Goal: Transaction & Acquisition: Obtain resource

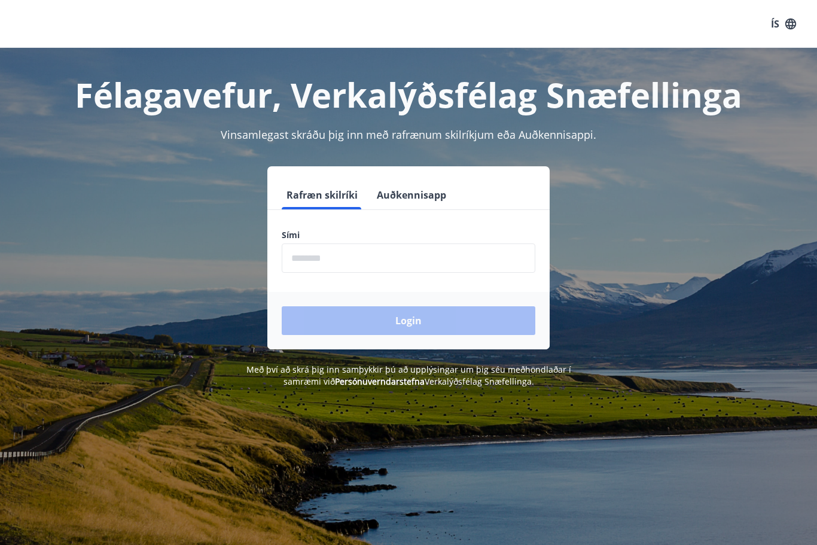
click at [297, 258] on input "phone" at bounding box center [409, 257] width 254 height 29
type input "*"
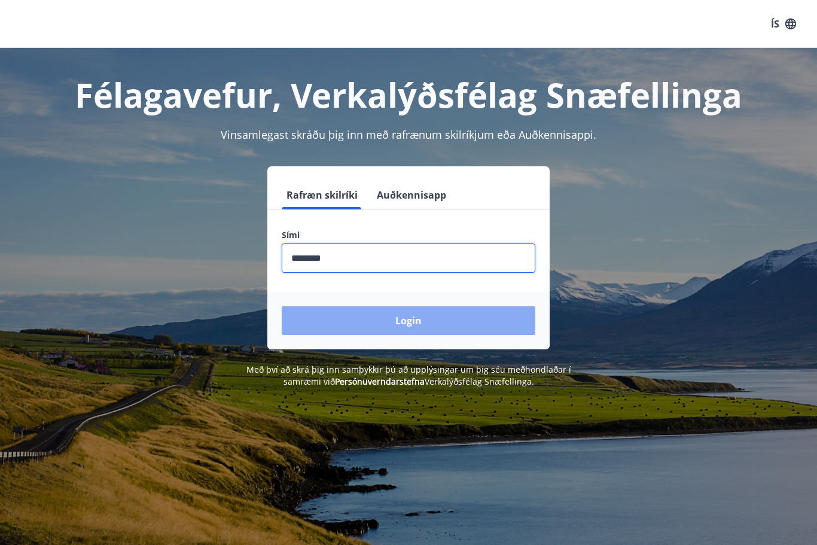
type input "********"
click at [349, 324] on button "Login" at bounding box center [409, 320] width 254 height 29
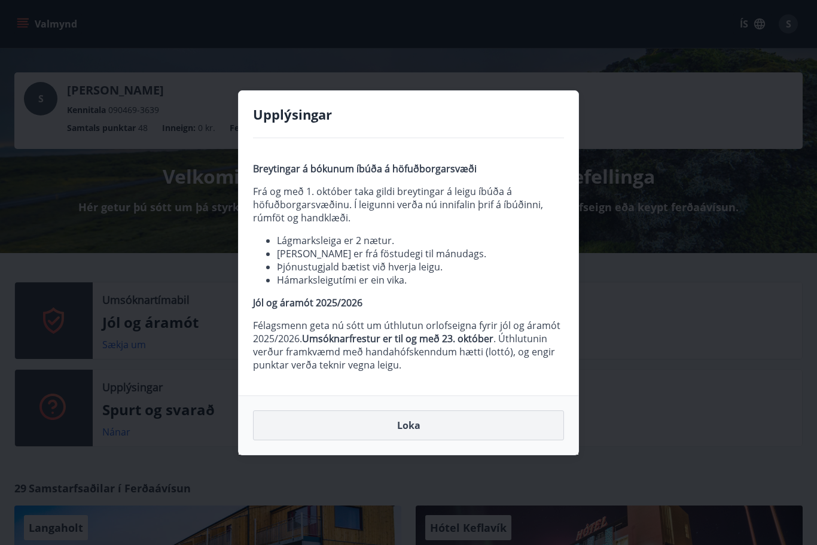
click at [315, 430] on button "Loka" at bounding box center [408, 425] width 311 height 30
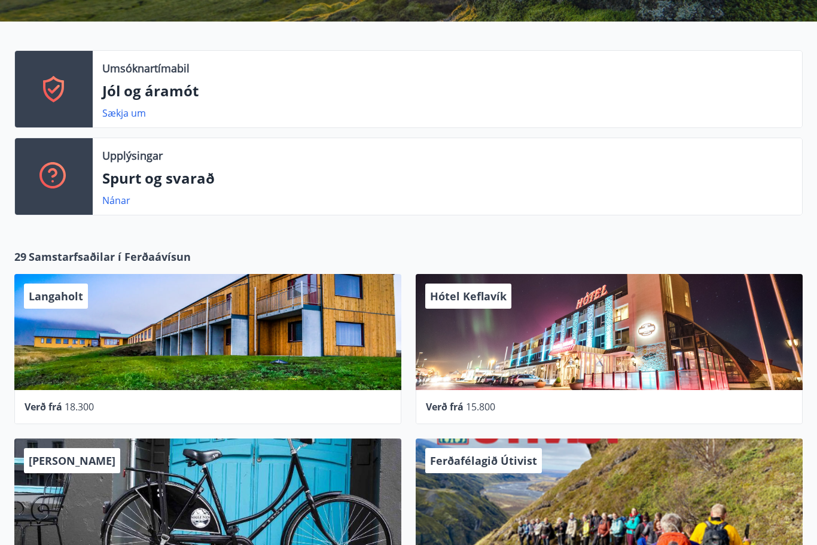
scroll to position [229, 0]
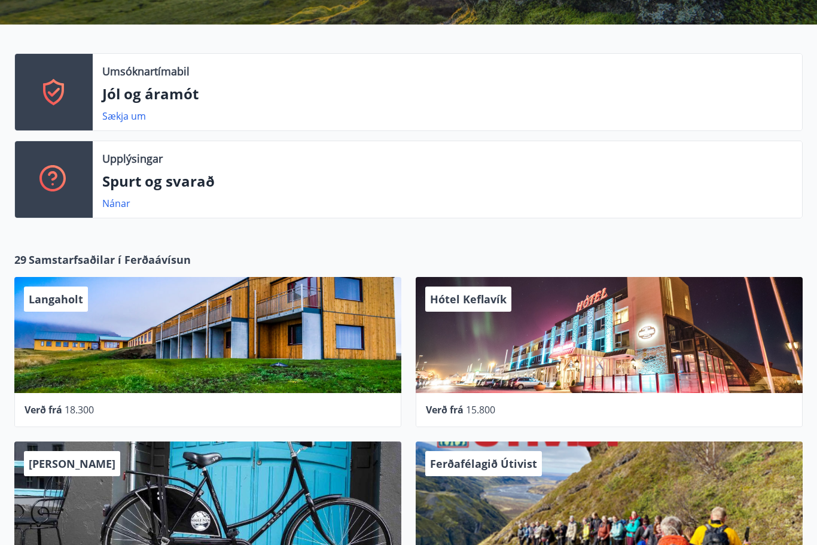
click at [47, 255] on span "Samstarfsaðilar í Ferðaávísun" at bounding box center [110, 260] width 162 height 16
click at [45, 252] on span "Samstarfsaðilar í Ferðaávísun" at bounding box center [110, 260] width 162 height 16
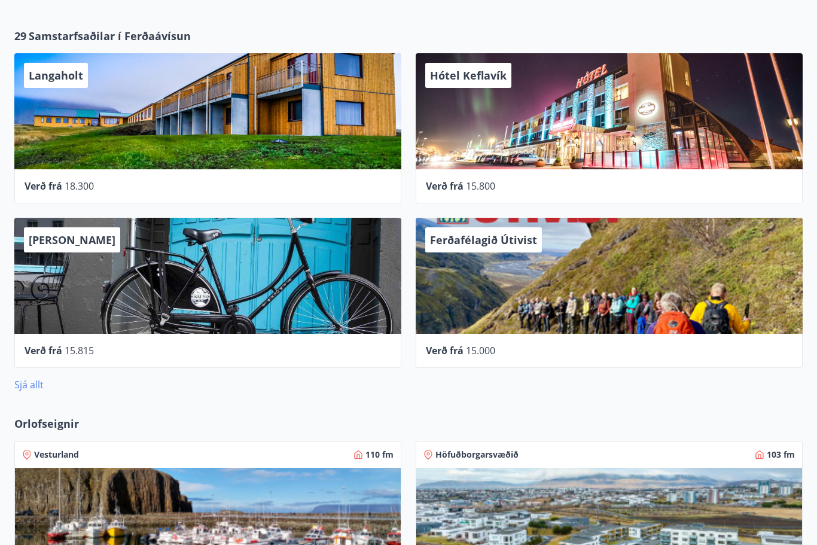
scroll to position [452, 0]
click at [26, 378] on link "Sjá allt" at bounding box center [28, 384] width 29 height 13
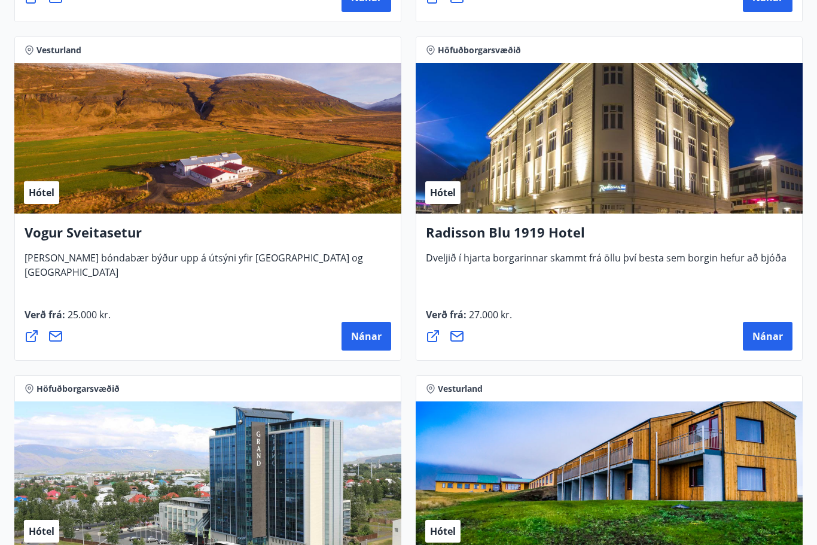
scroll to position [3232, 0]
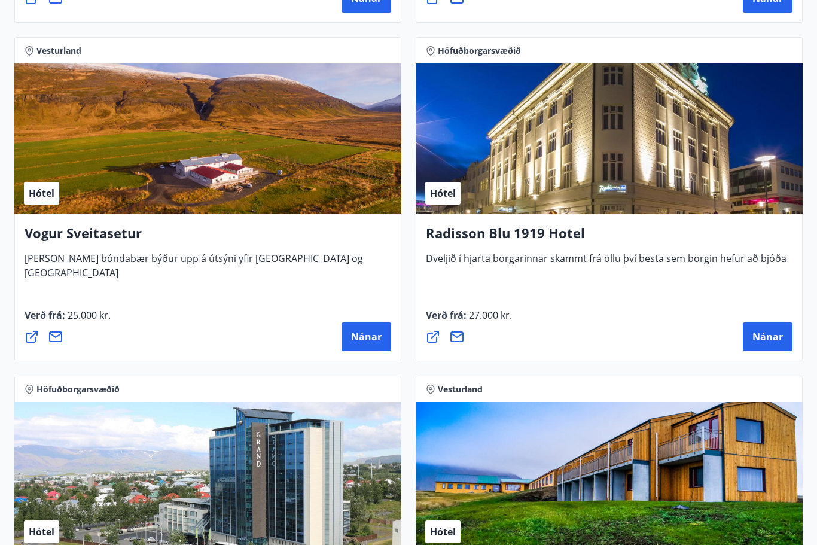
click at [568, 232] on h4 "Radisson Blu 1919 Hotel" at bounding box center [609, 238] width 367 height 28
click at [771, 327] on button "Nánar" at bounding box center [768, 336] width 50 height 29
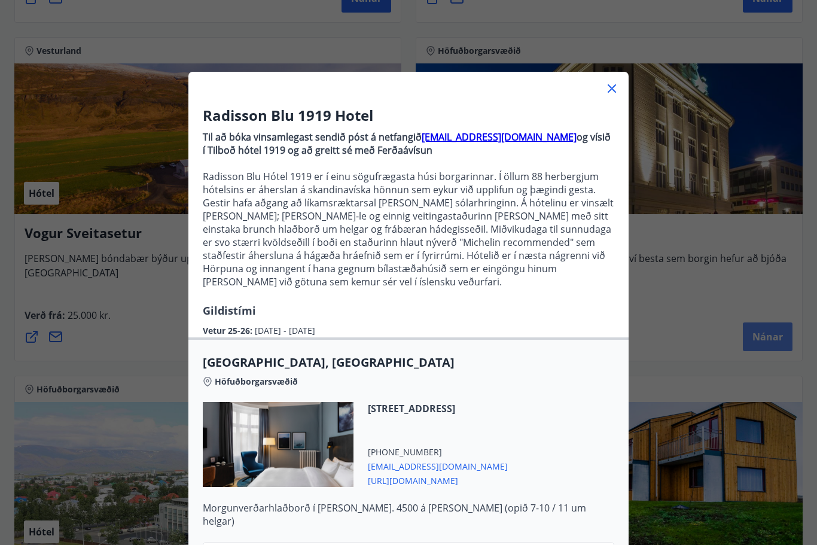
scroll to position [0, 0]
click at [614, 90] on icon at bounding box center [612, 88] width 14 height 14
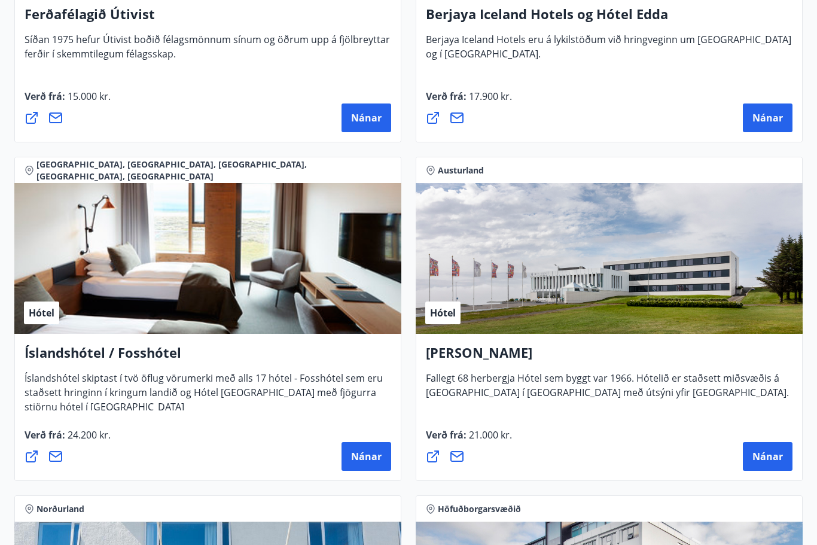
scroll to position [2105, 0]
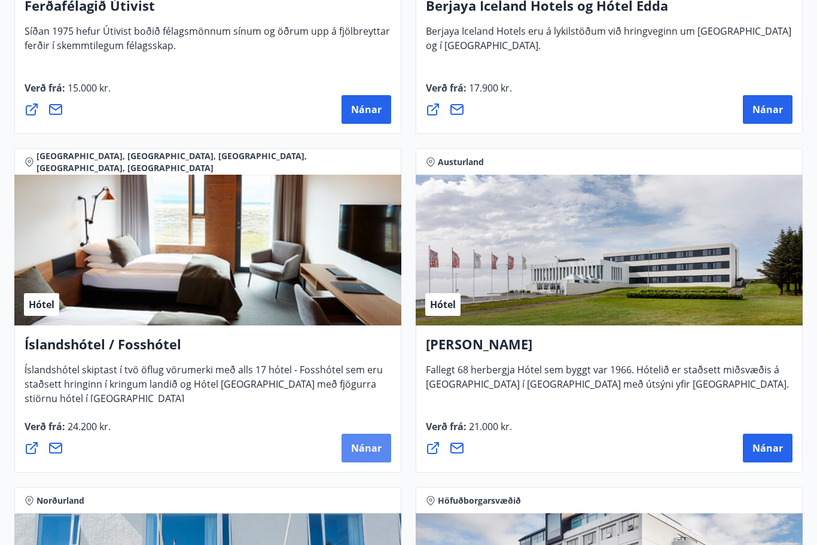
click at [346, 450] on button "Nánar" at bounding box center [367, 448] width 50 height 29
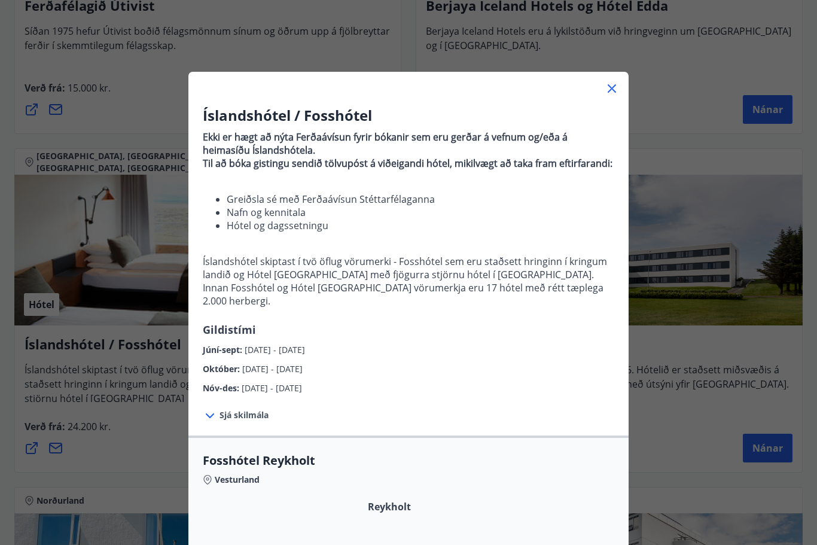
scroll to position [0, 0]
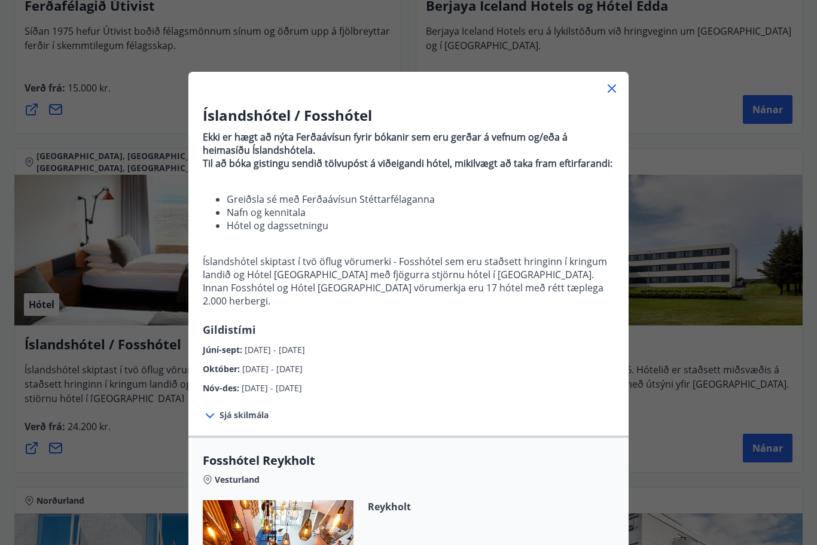
click at [616, 85] on icon at bounding box center [612, 88] width 8 height 8
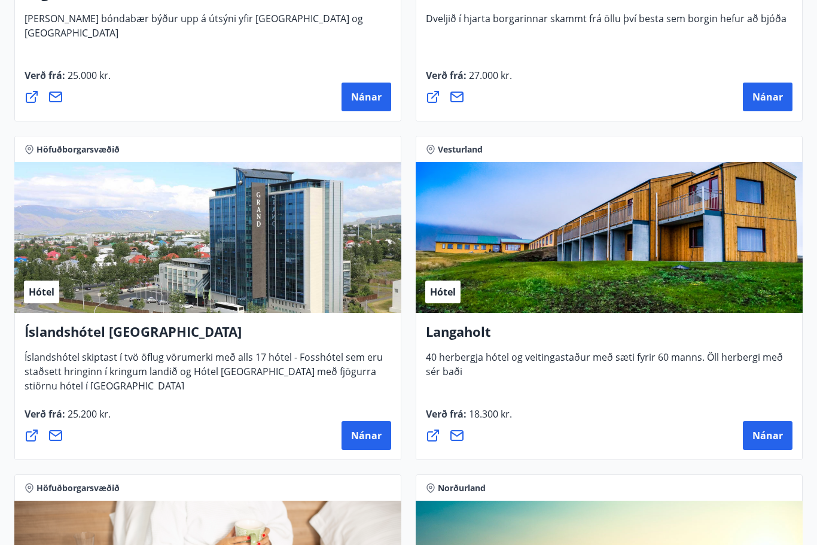
scroll to position [3471, 0]
